Goal: Find specific page/section: Find specific page/section

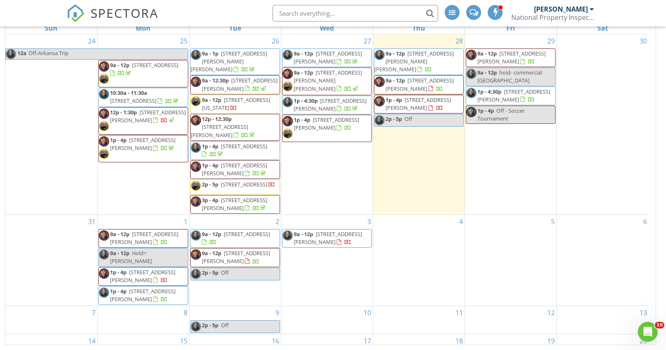
click at [150, 12] on span "SPECTORA" at bounding box center [125, 12] width 68 height 17
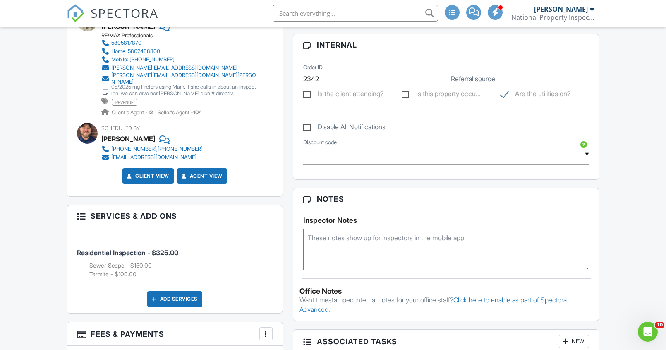
scroll to position [760, 0]
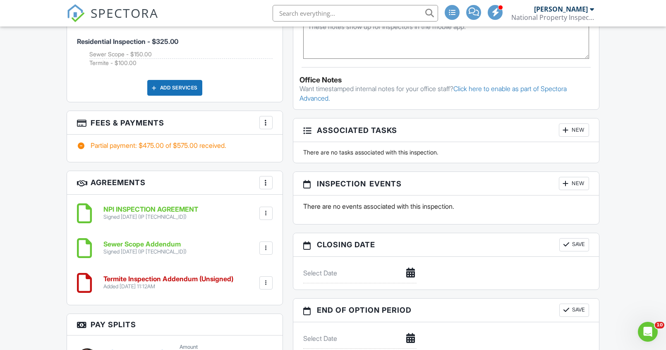
click at [266, 120] on div at bounding box center [266, 122] width 8 height 8
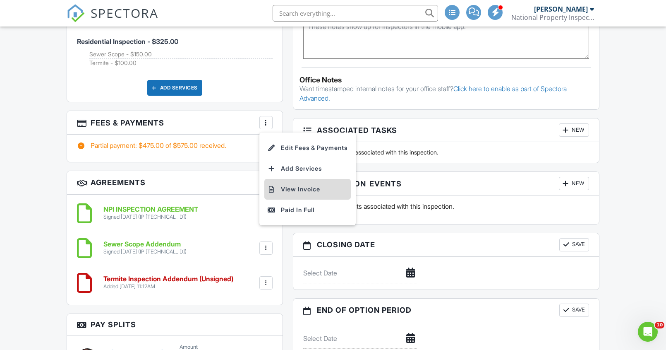
click at [294, 187] on li "View Invoice" at bounding box center [307, 189] width 87 height 21
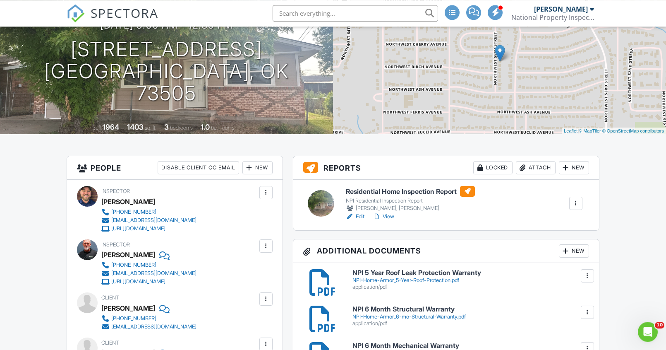
scroll to position [84, 0]
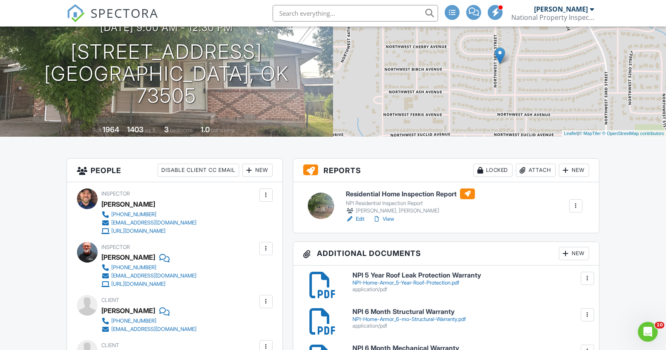
click at [364, 195] on h6 "Residential Home Inspection Report" at bounding box center [410, 193] width 129 height 11
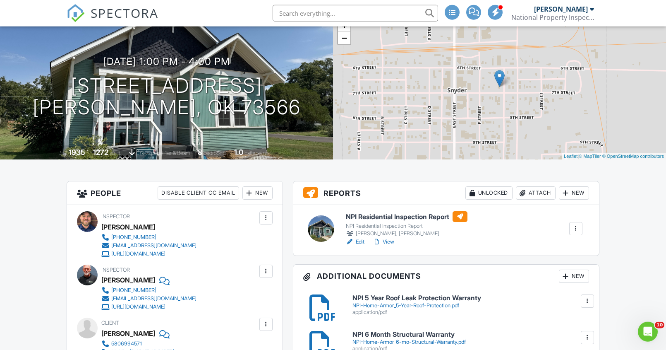
scroll to position [42, 0]
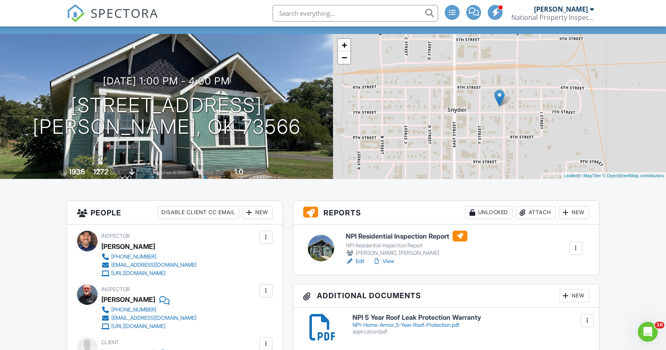
click at [383, 236] on h6 "NPI Residential Inspection Report" at bounding box center [407, 236] width 122 height 11
